Goal: Transaction & Acquisition: Purchase product/service

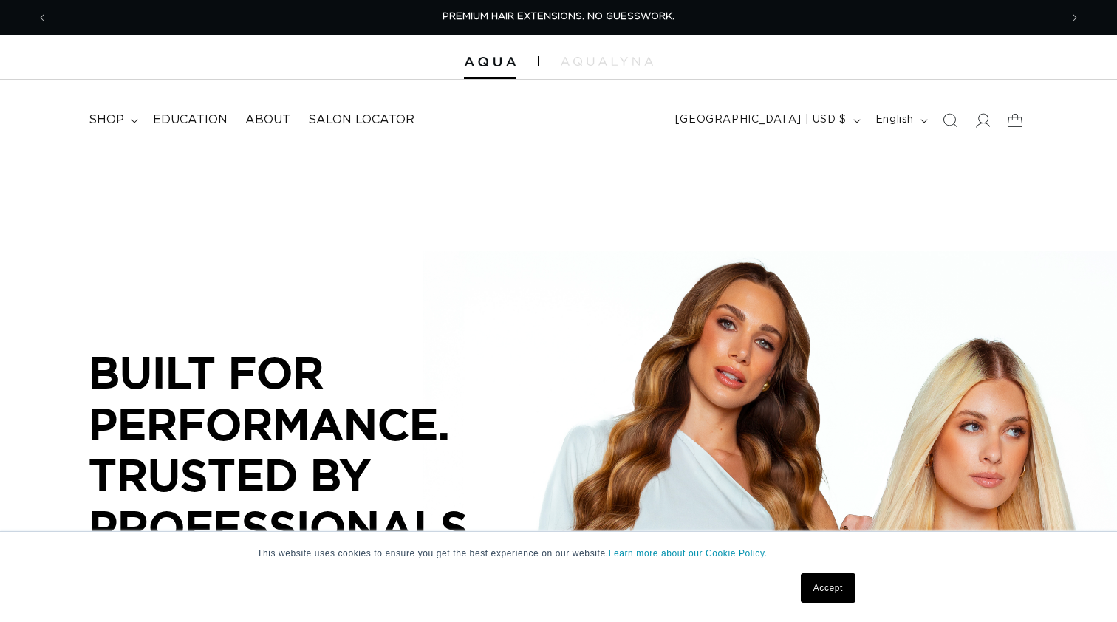
click at [119, 120] on span "shop" at bounding box center [106, 120] width 35 height 16
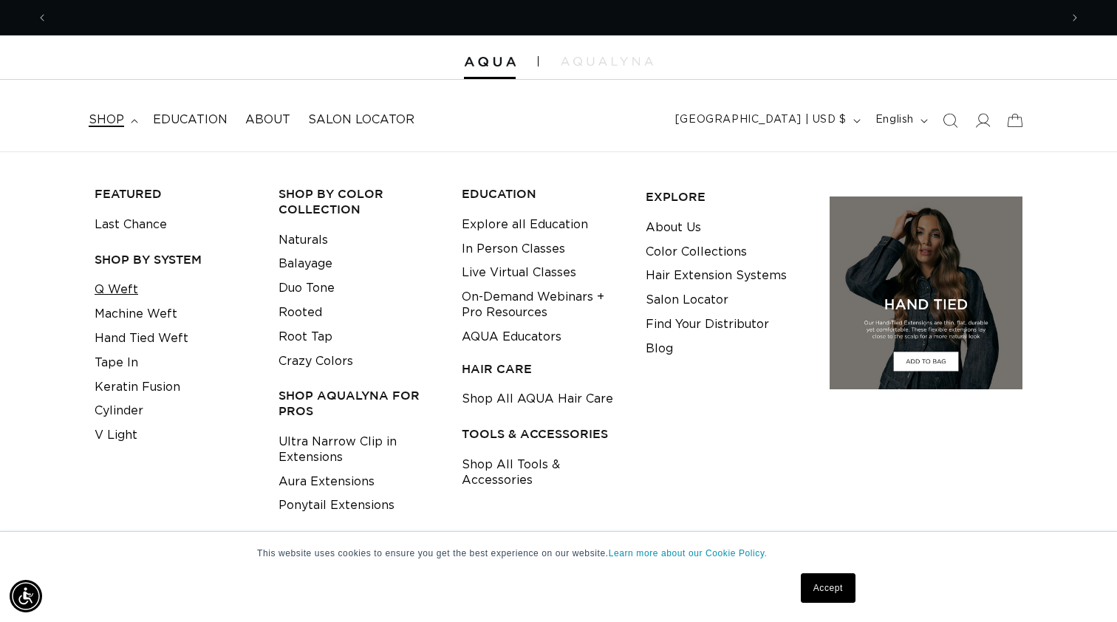
click at [126, 290] on link "Q Weft" at bounding box center [117, 290] width 44 height 24
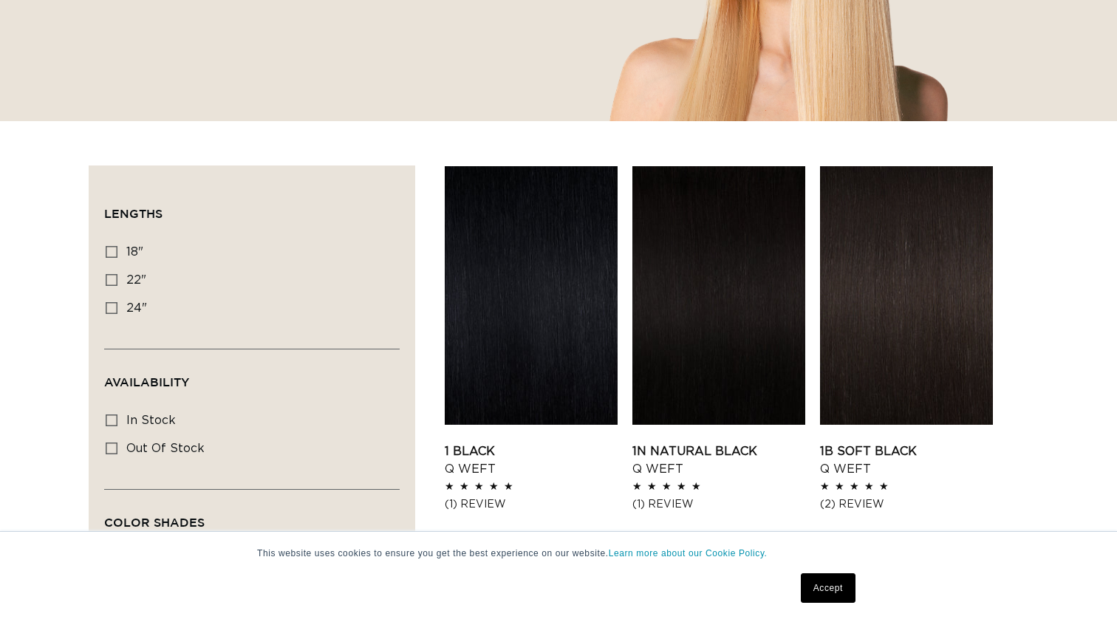
scroll to position [497, 0]
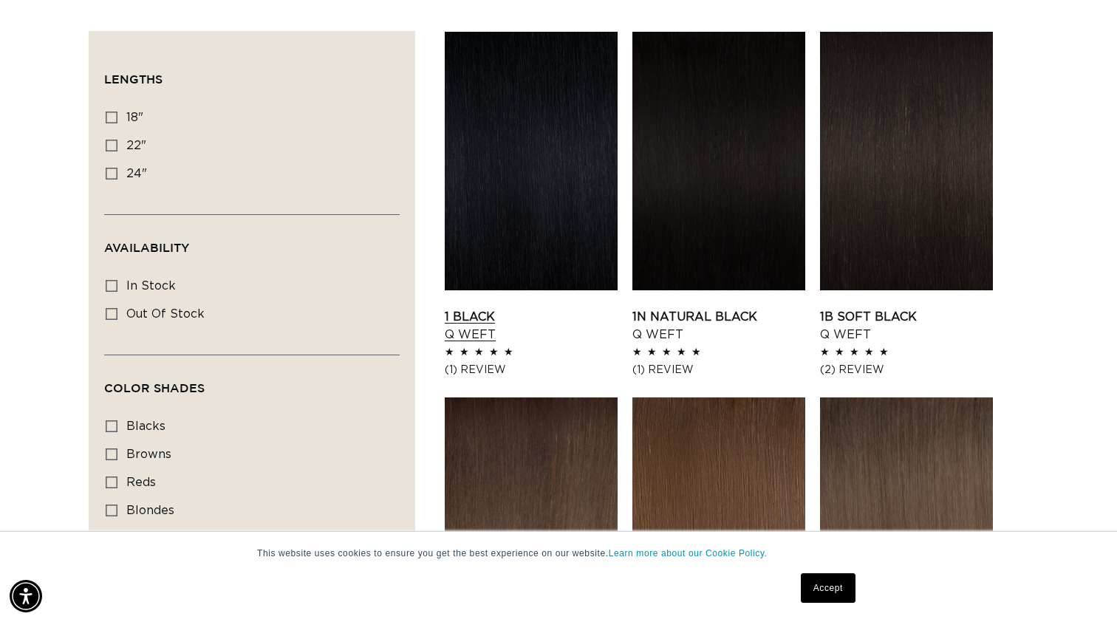
click at [556, 308] on link "1 Black Q Weft" at bounding box center [531, 325] width 173 height 35
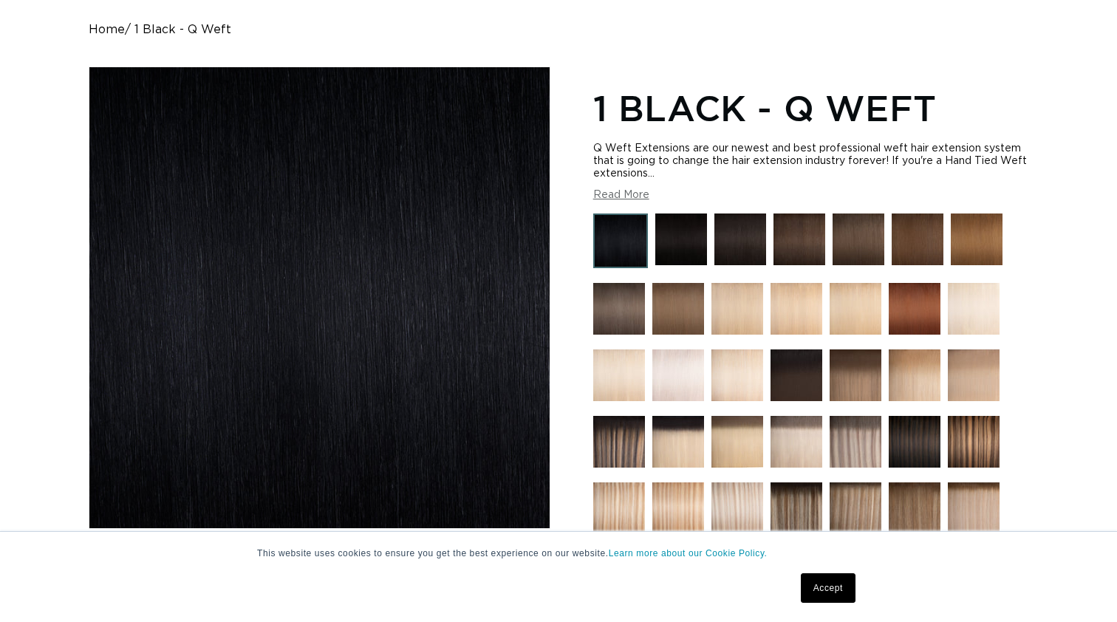
scroll to position [139, 0]
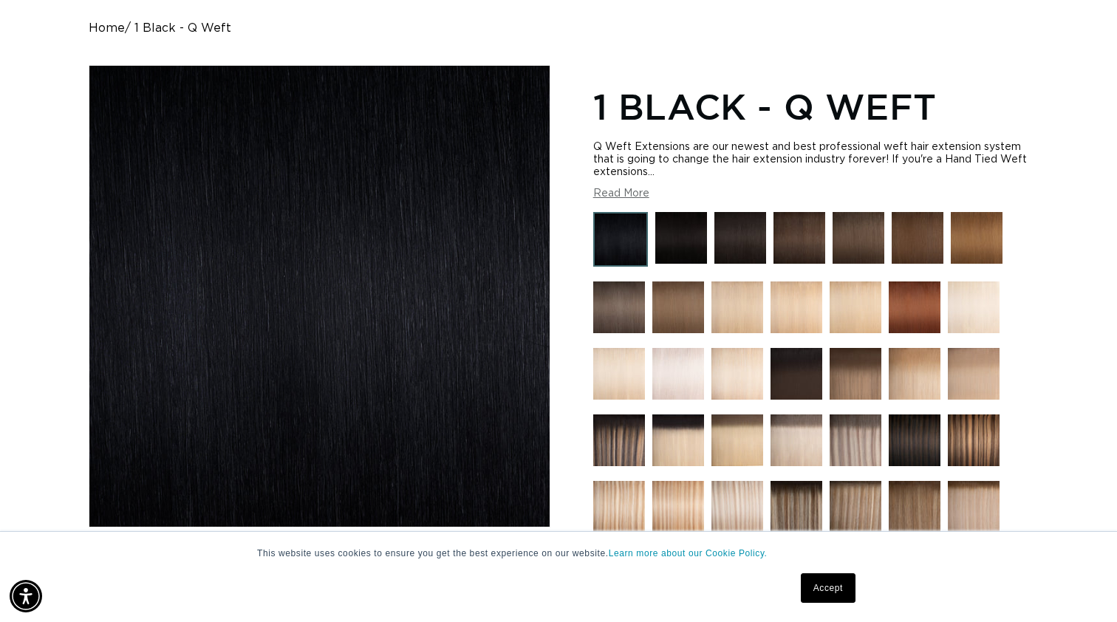
click at [631, 192] on button "Read More" at bounding box center [621, 194] width 56 height 13
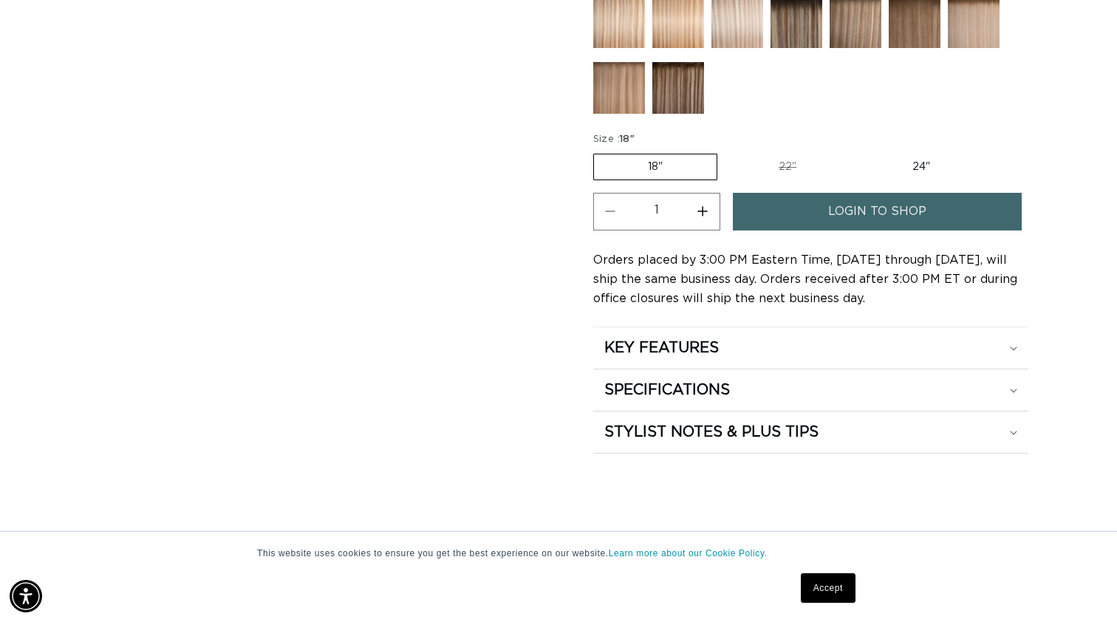
scroll to position [954, 0]
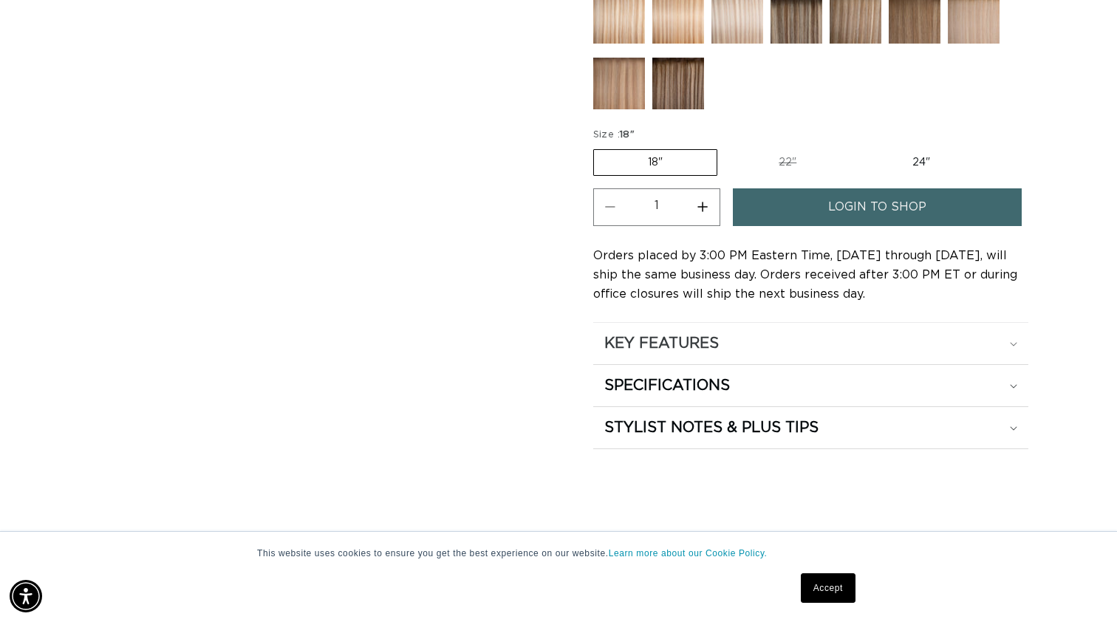
click at [687, 352] on summary "KEY FEATURES" at bounding box center [810, 343] width 435 height 41
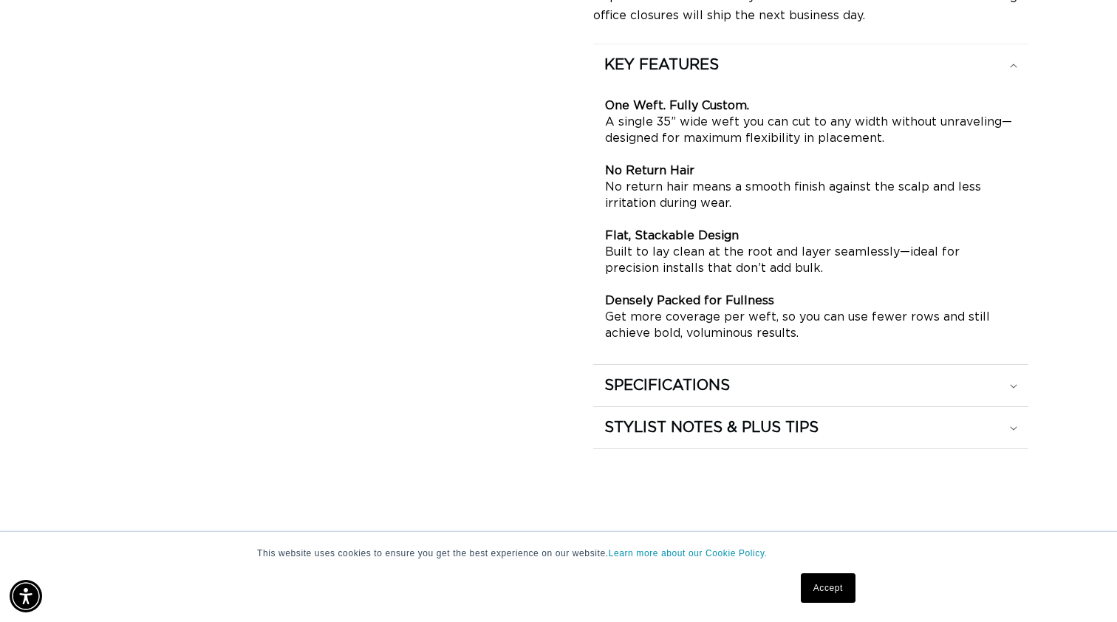
scroll to position [1244, 0]
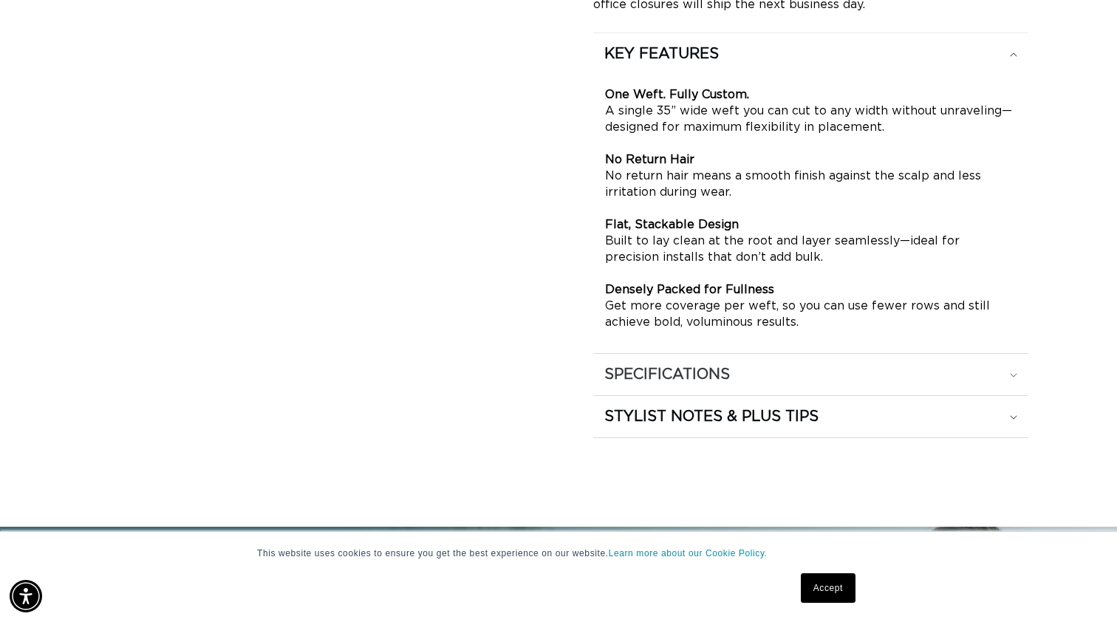
click at [727, 354] on summary "SPECIFICATIONS" at bounding box center [810, 374] width 435 height 41
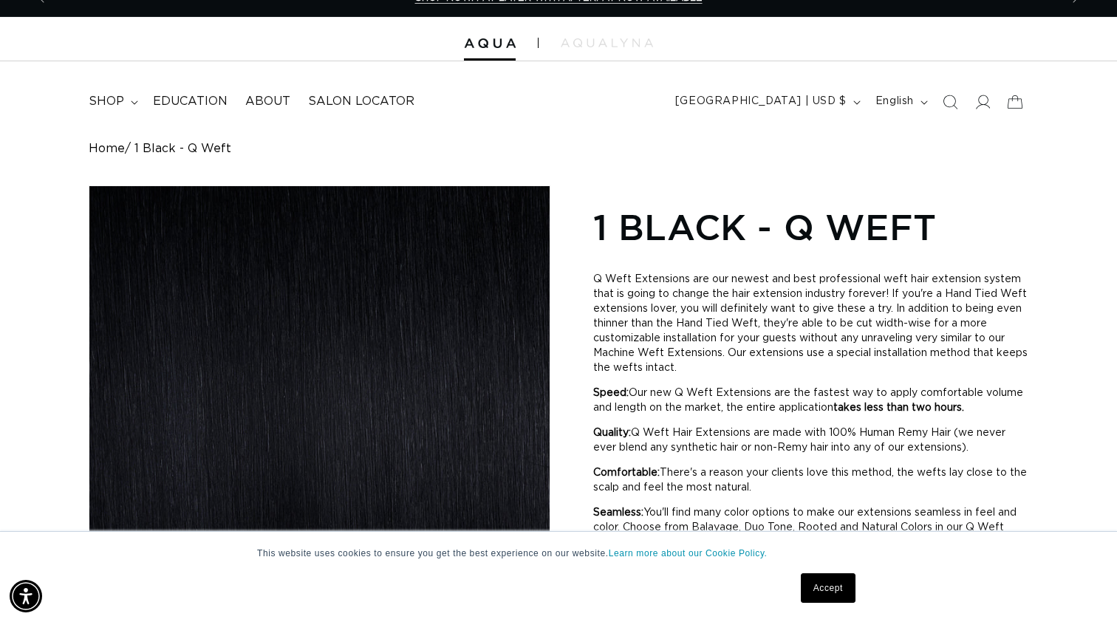
scroll to position [0, 2025]
